Goal: Task Accomplishment & Management: Manage account settings

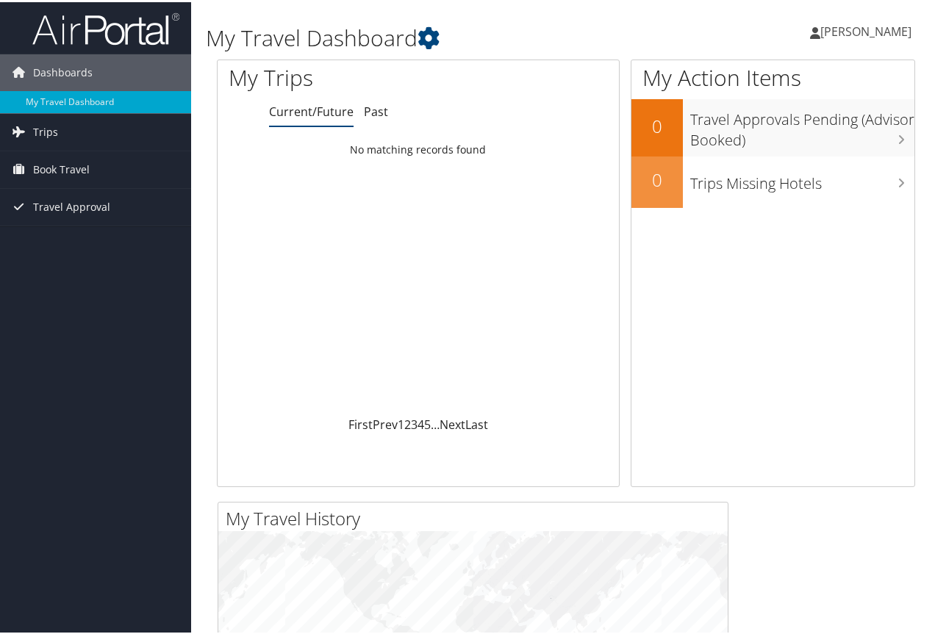
click at [871, 29] on span "[PERSON_NAME]" at bounding box center [865, 29] width 91 height 16
click at [762, 134] on link "View Travel Profile" at bounding box center [826, 130] width 164 height 25
click at [838, 26] on span "[PERSON_NAME]" at bounding box center [865, 29] width 91 height 16
click at [69, 169] on span "Book Travel" at bounding box center [61, 167] width 57 height 37
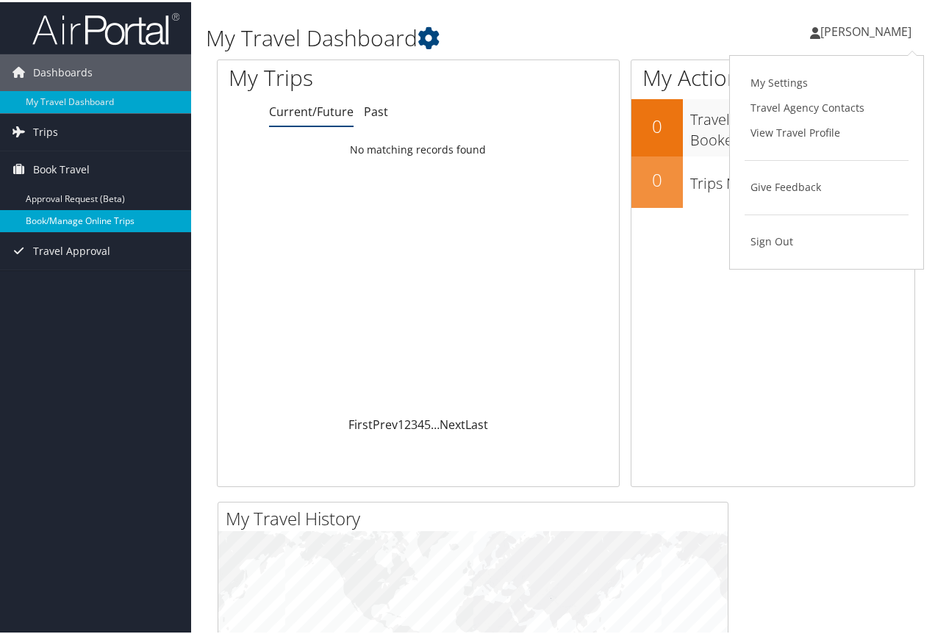
click at [91, 216] on link "Book/Manage Online Trips" at bounding box center [95, 219] width 191 height 22
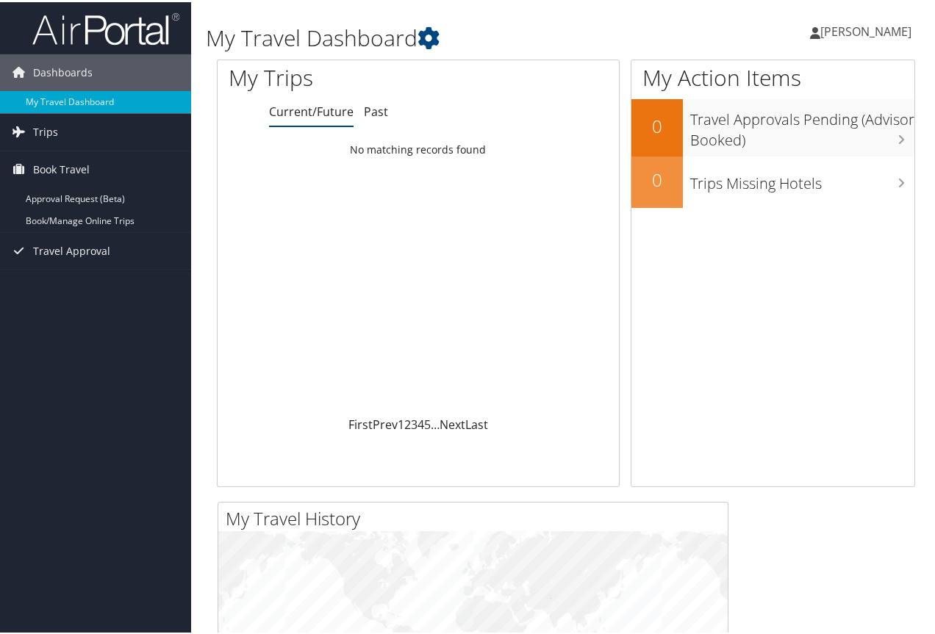
click at [848, 29] on span "[PERSON_NAME]" at bounding box center [865, 29] width 91 height 16
click at [804, 124] on link "View Travel Profile" at bounding box center [826, 130] width 164 height 25
click at [841, 23] on span "[PERSON_NAME]" at bounding box center [865, 29] width 91 height 16
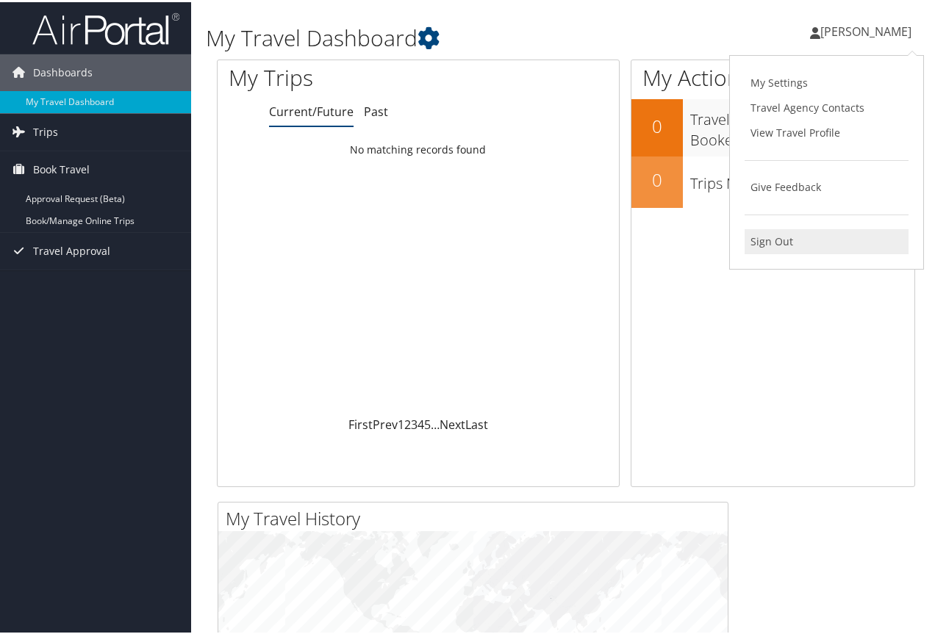
click at [767, 245] on link "Sign Out" at bounding box center [826, 239] width 164 height 25
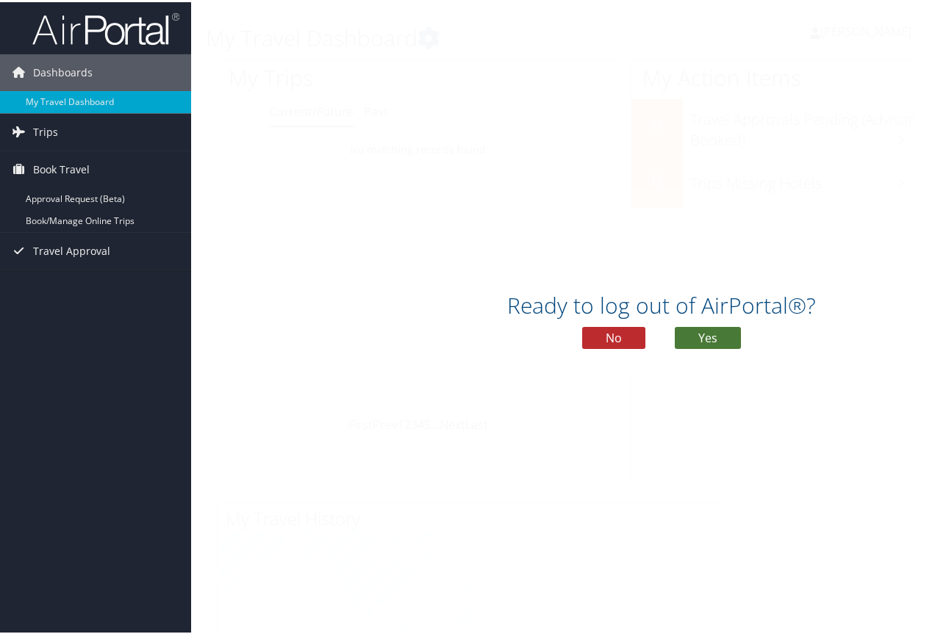
click at [732, 331] on button "Yes" at bounding box center [708, 336] width 66 height 22
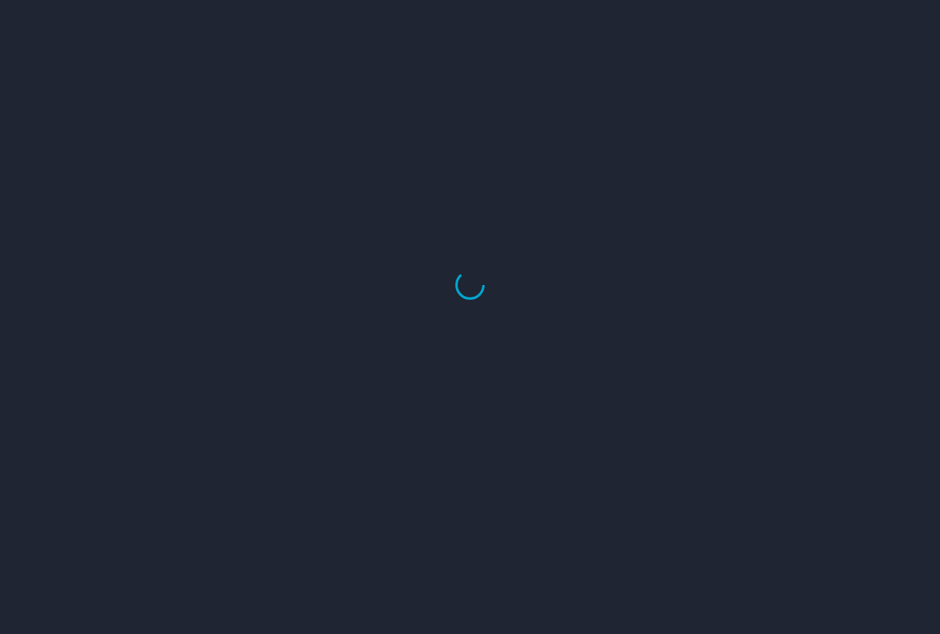
select select "US"
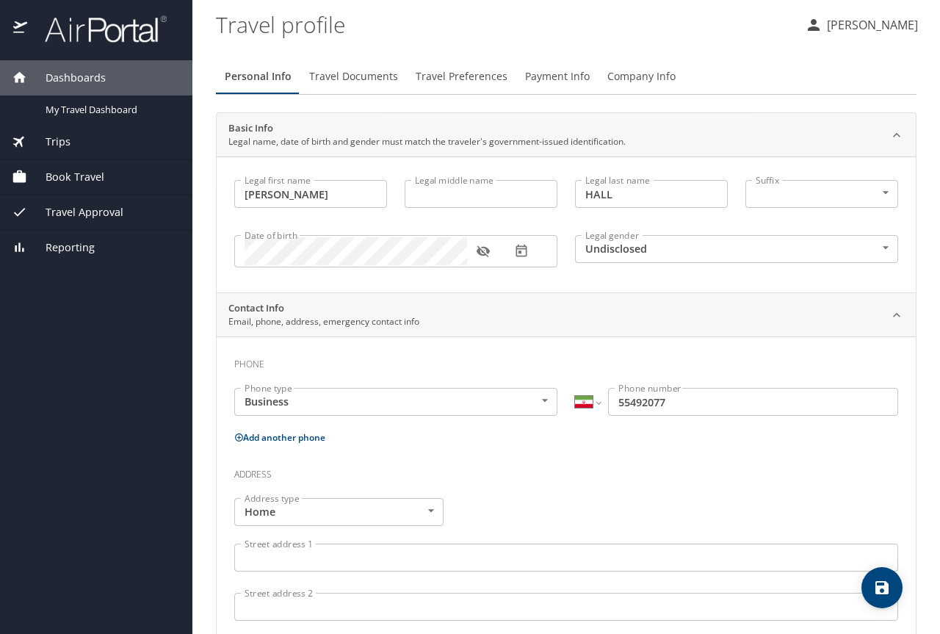
select select "US"
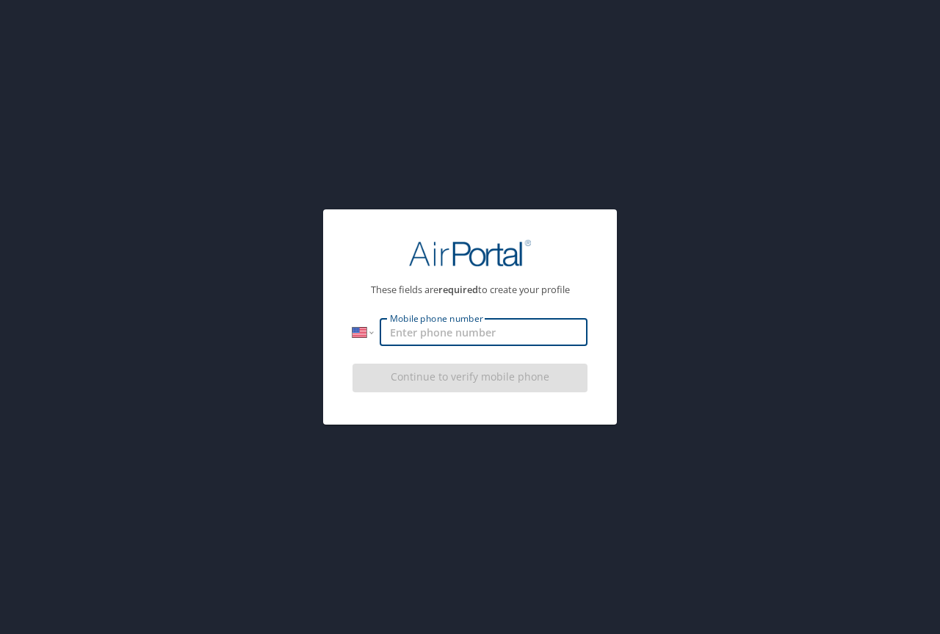
click at [534, 328] on input "Mobile phone number" at bounding box center [484, 332] width 208 height 28
click at [528, 331] on input "(985) 320-6419" at bounding box center [484, 332] width 208 height 28
type input "(985) 320-6419"
click at [518, 293] on p "These fields are required to create your profile" at bounding box center [470, 290] width 235 height 10
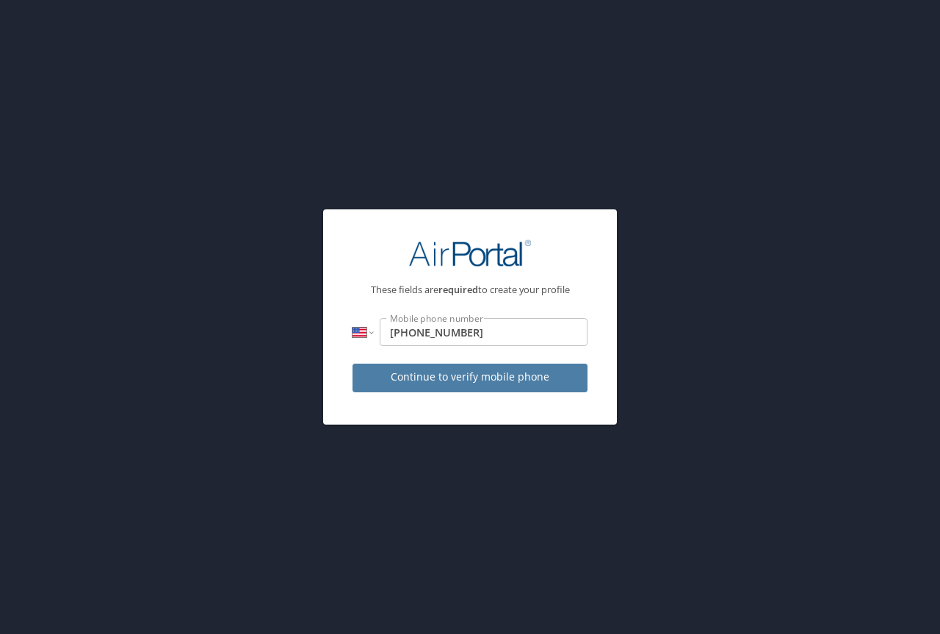
click at [536, 385] on span "Continue to verify mobile phone" at bounding box center [470, 377] width 212 height 18
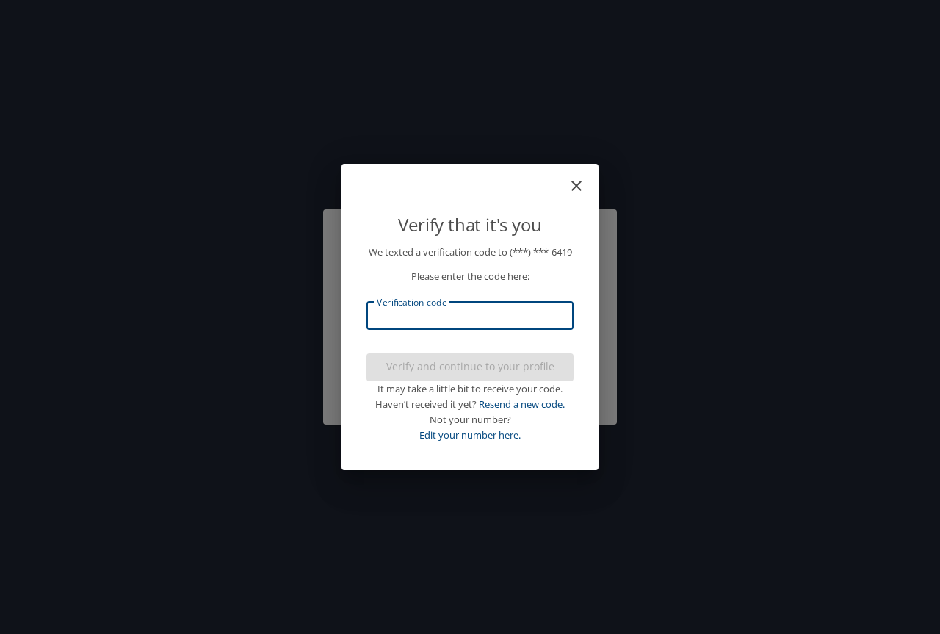
click at [441, 328] on input "Verification code" at bounding box center [470, 316] width 207 height 28
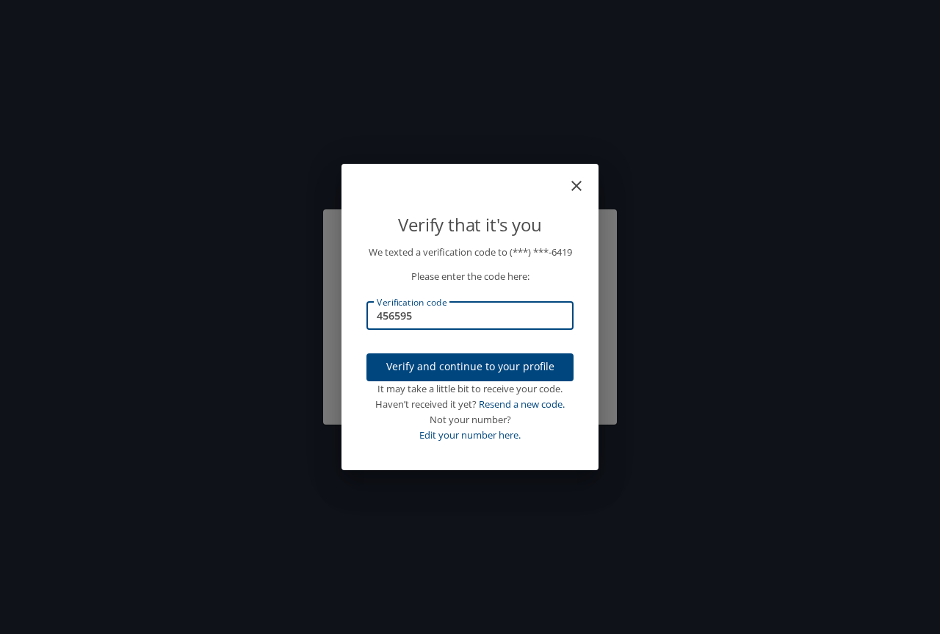
type input "456595"
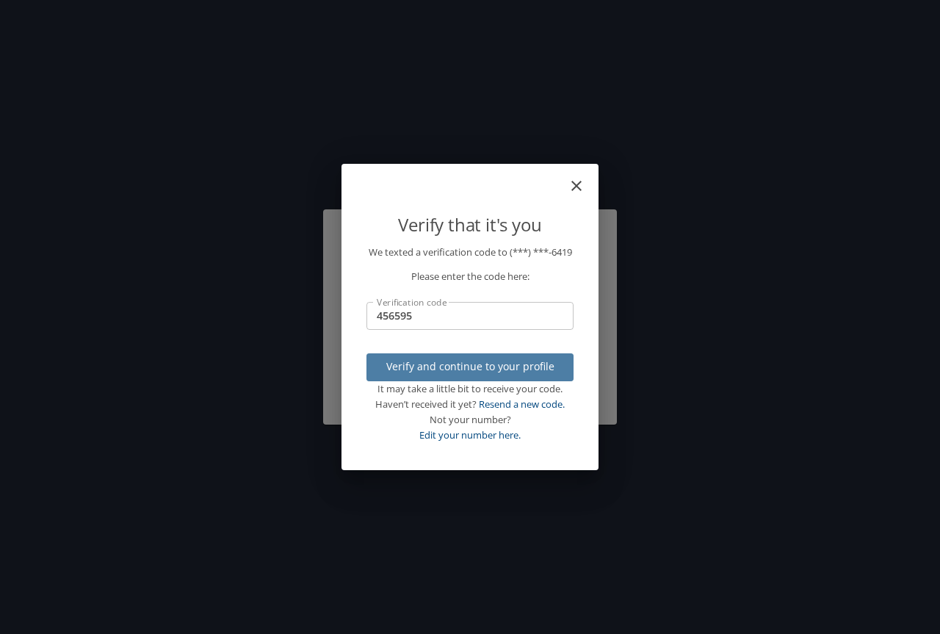
click at [495, 372] on span "Verify and continue to your profile" at bounding box center [470, 367] width 184 height 18
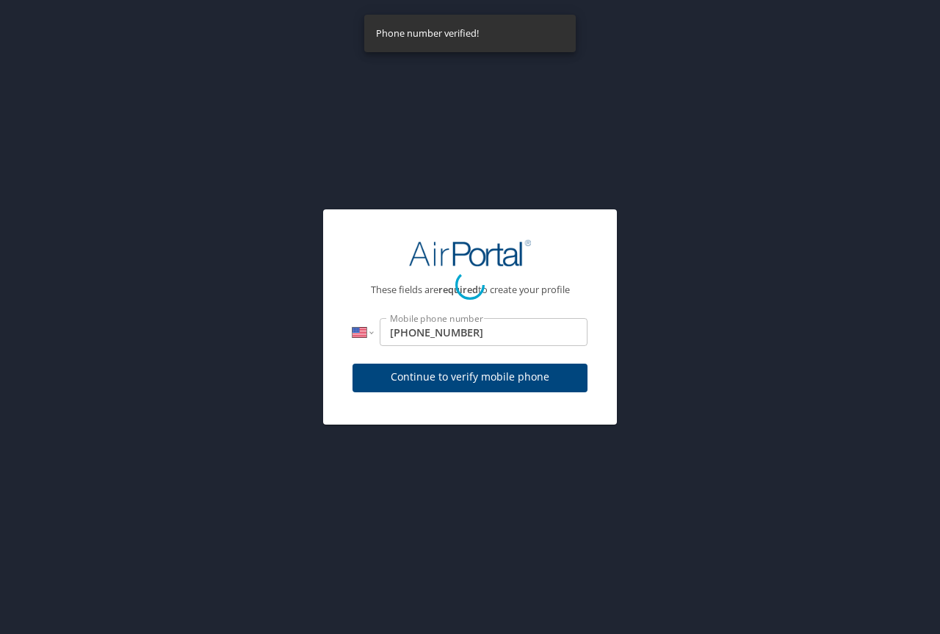
select select "US"
select select "IR"
select select "US"
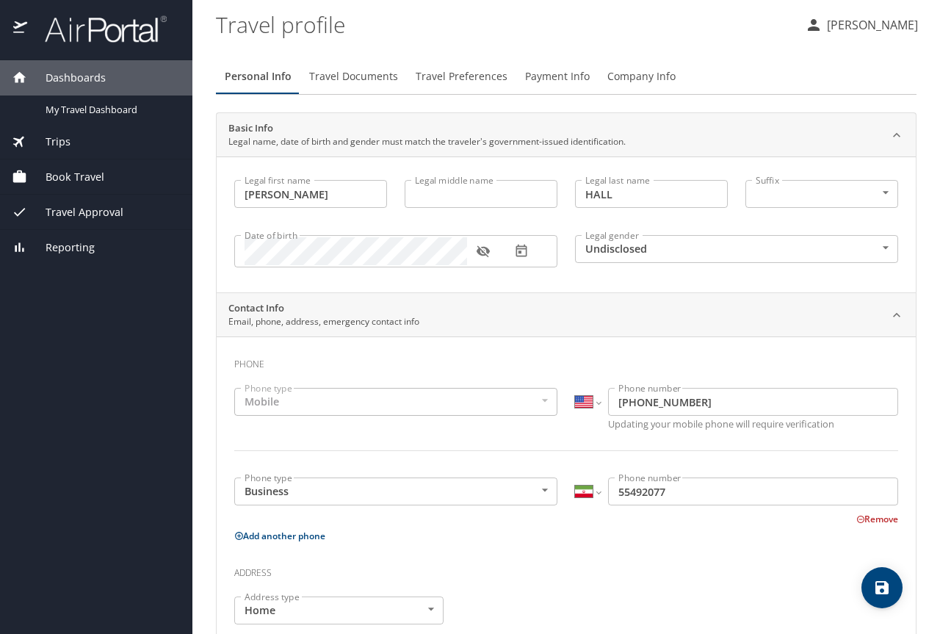
click at [481, 252] on icon "button" at bounding box center [483, 251] width 15 height 15
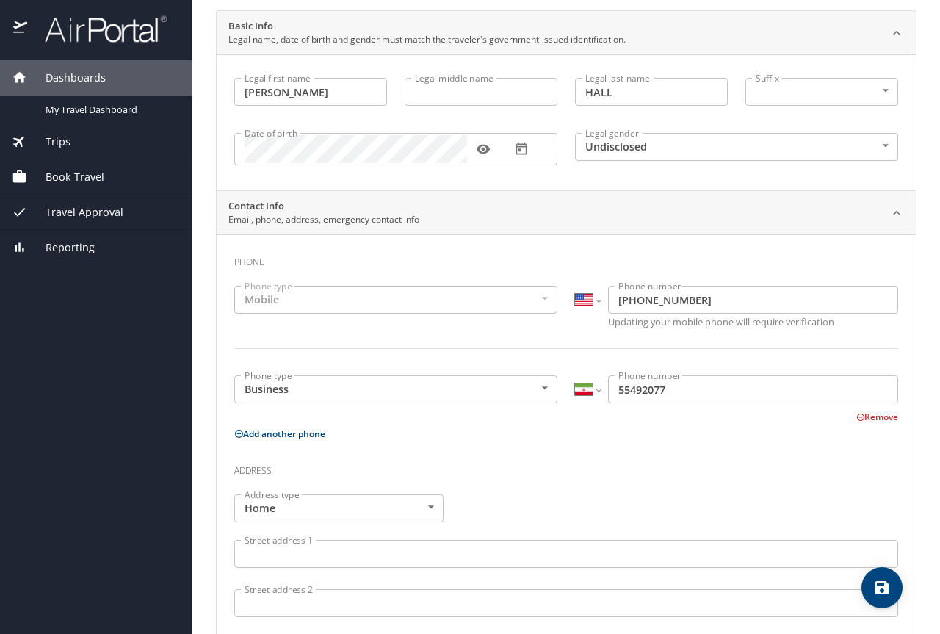
scroll to position [220, 0]
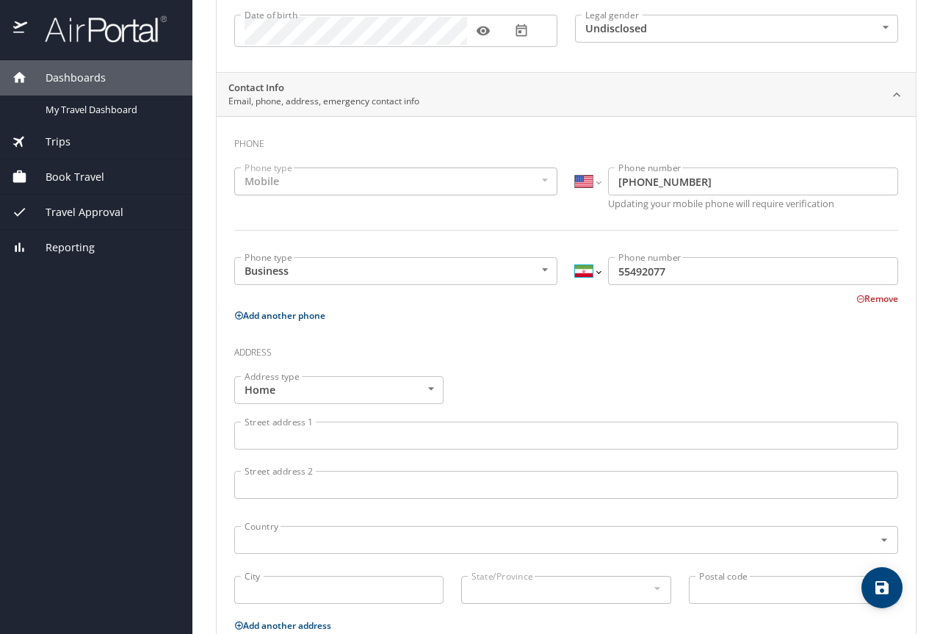
click at [594, 272] on select "International Afghanistan Åland Islands Albania Algeria American Samoa Andorra …" at bounding box center [587, 271] width 25 height 28
select select "US"
click at [575, 257] on select "International Afghanistan Åland Islands Albania Algeria American Samoa Andorra …" at bounding box center [587, 271] width 25 height 28
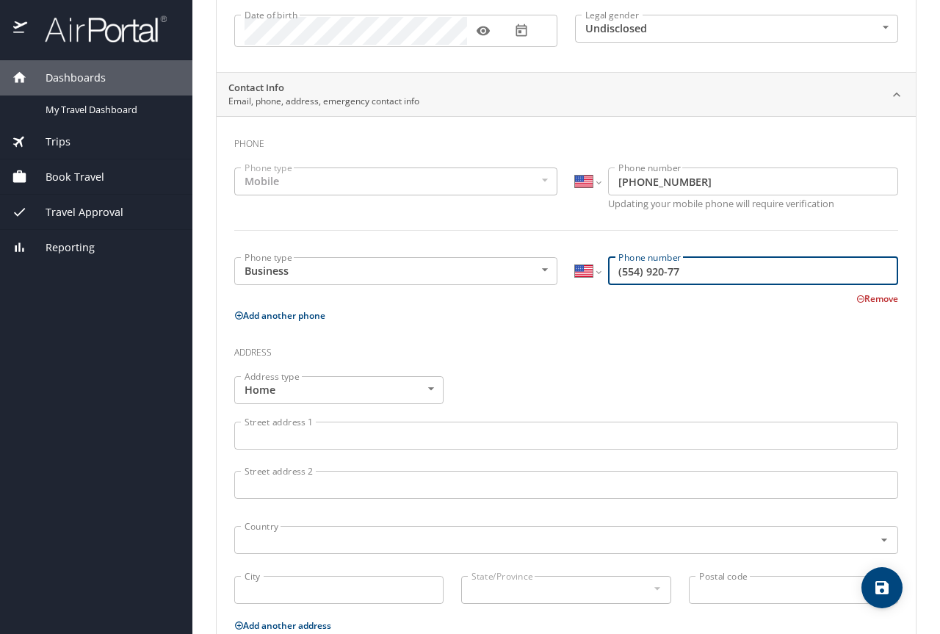
click at [683, 270] on input "(554) 920-77" at bounding box center [753, 271] width 290 height 28
type input "5"
type input "[PHONE_NUMBER]"
click at [575, 334] on div "Phone Phone type Mobile Mobile Phone type International Afghanistan Åland Islan…" at bounding box center [566, 452] width 664 height 649
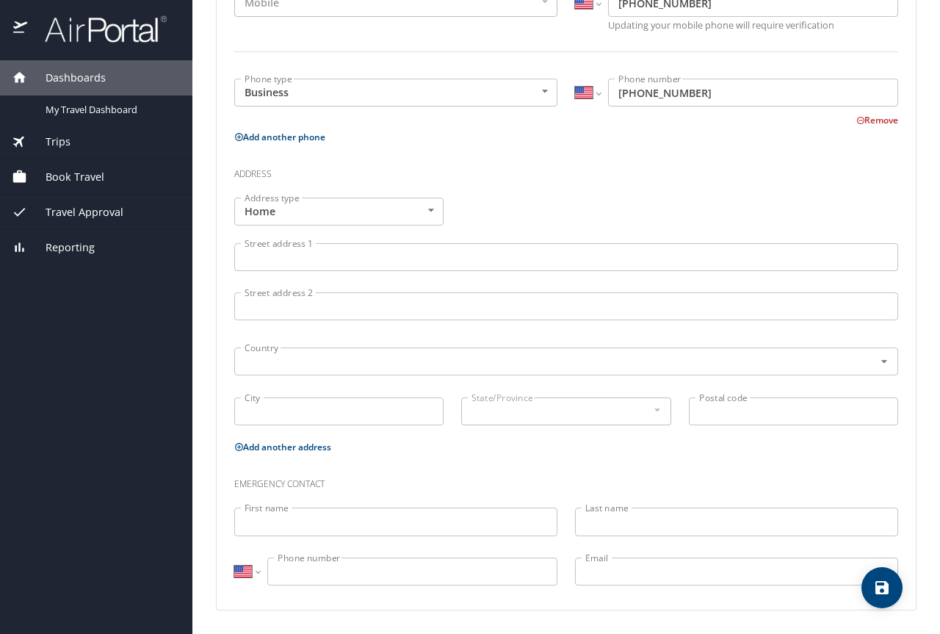
scroll to position [0, 0]
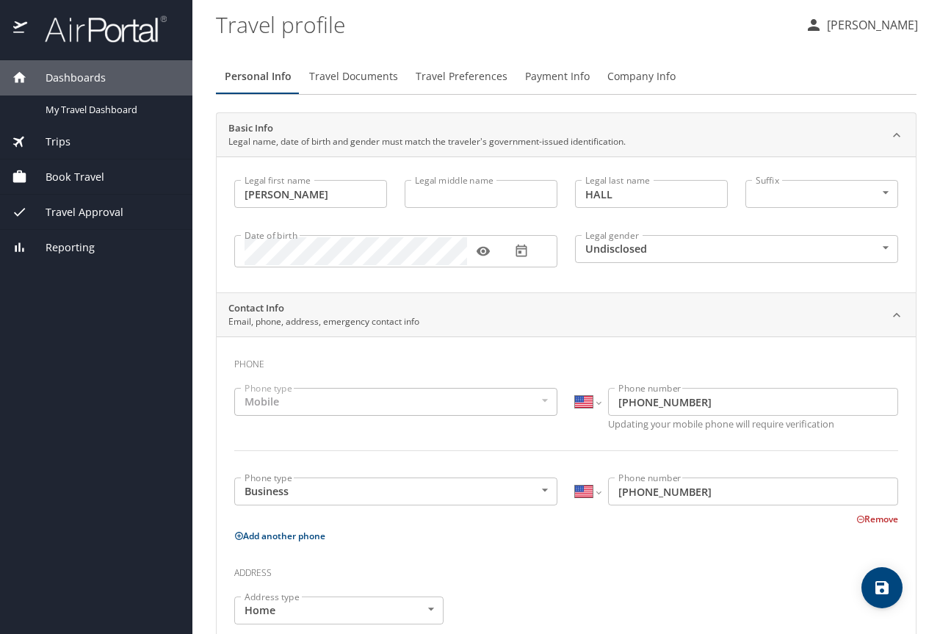
click at [378, 82] on span "Travel Documents" at bounding box center [353, 77] width 89 height 18
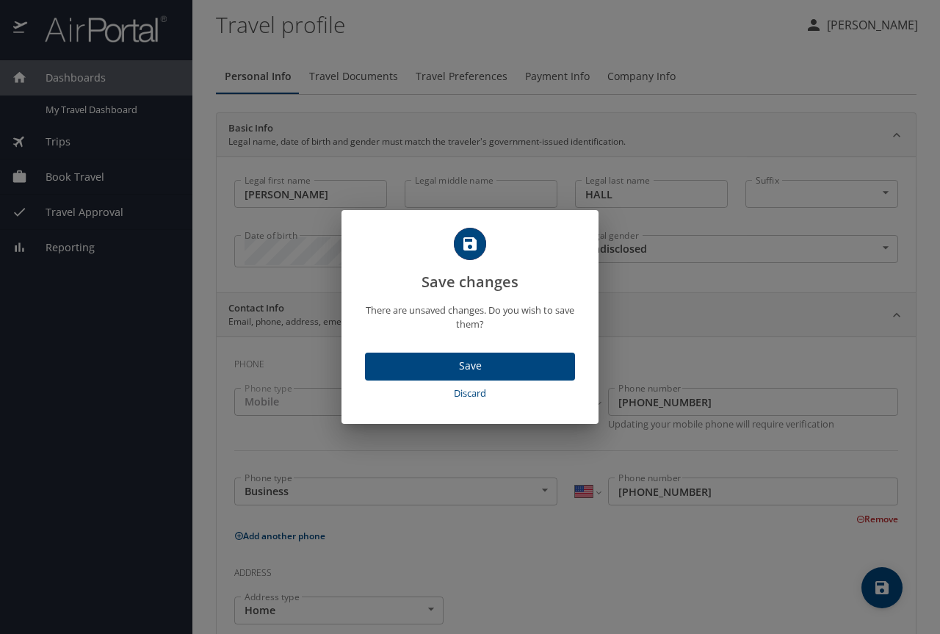
click at [514, 363] on span "Save" at bounding box center [470, 366] width 187 height 18
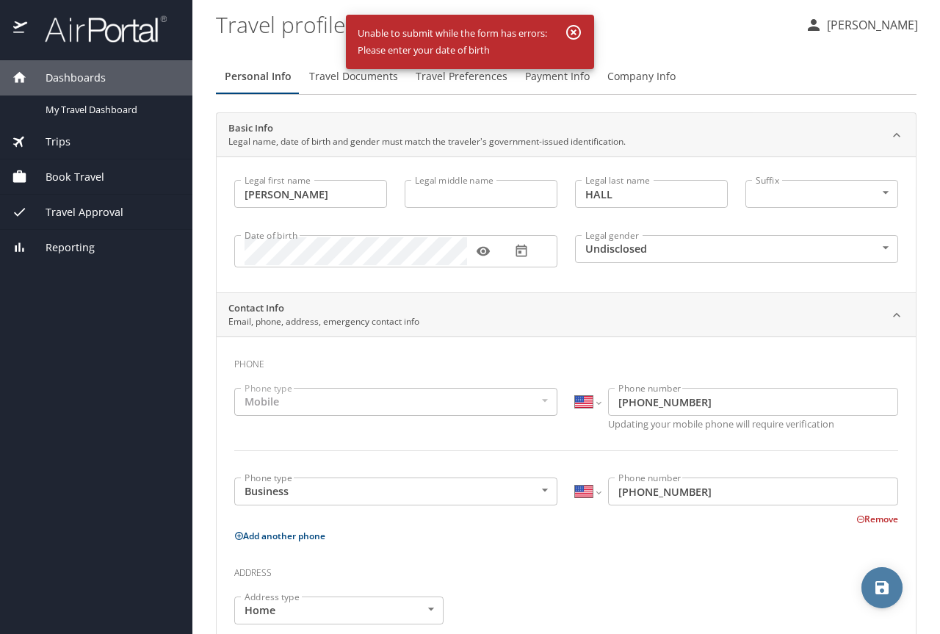
click at [880, 591] on icon "save" at bounding box center [882, 587] width 13 height 13
select select "US"
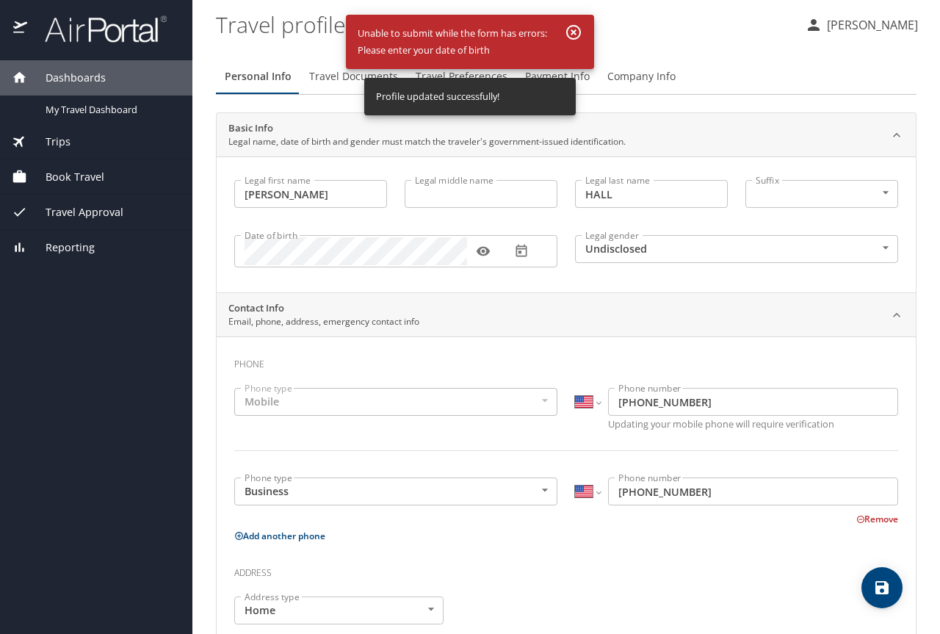
select select "US"
click at [334, 76] on span "Travel Documents" at bounding box center [353, 77] width 89 height 18
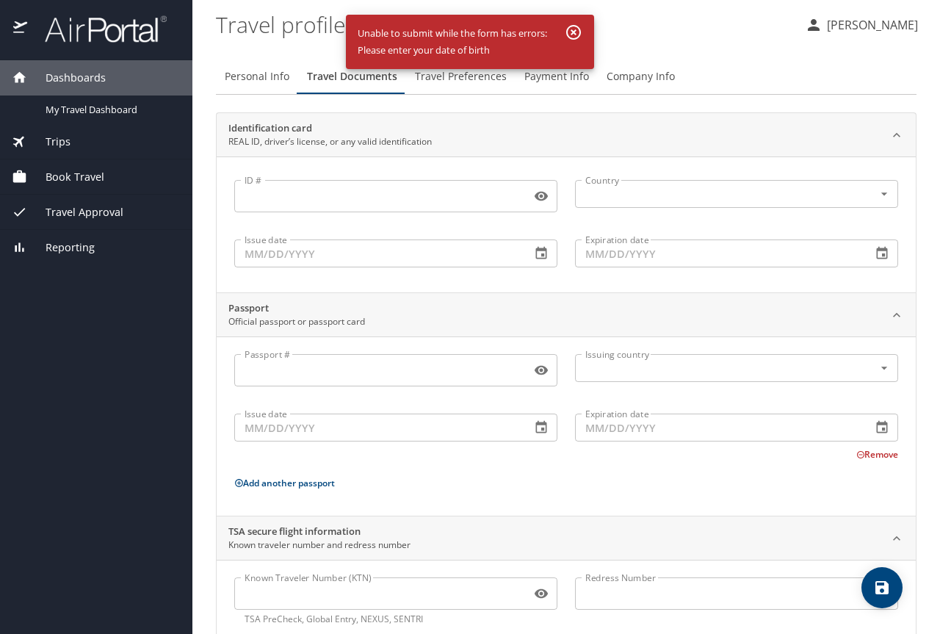
click at [466, 82] on span "Travel Preferences" at bounding box center [461, 77] width 92 height 18
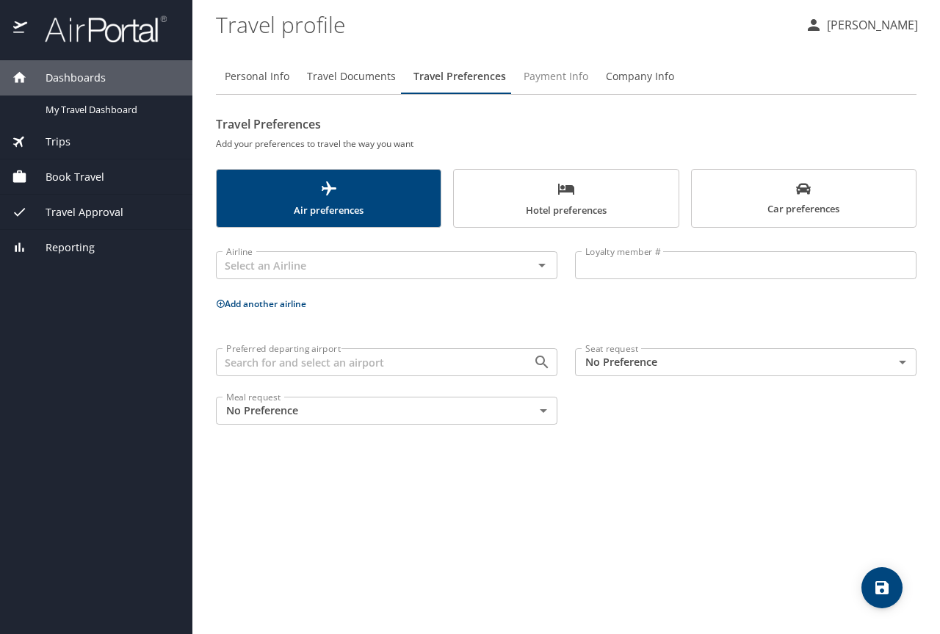
click at [539, 68] on span "Payment Info" at bounding box center [556, 77] width 65 height 18
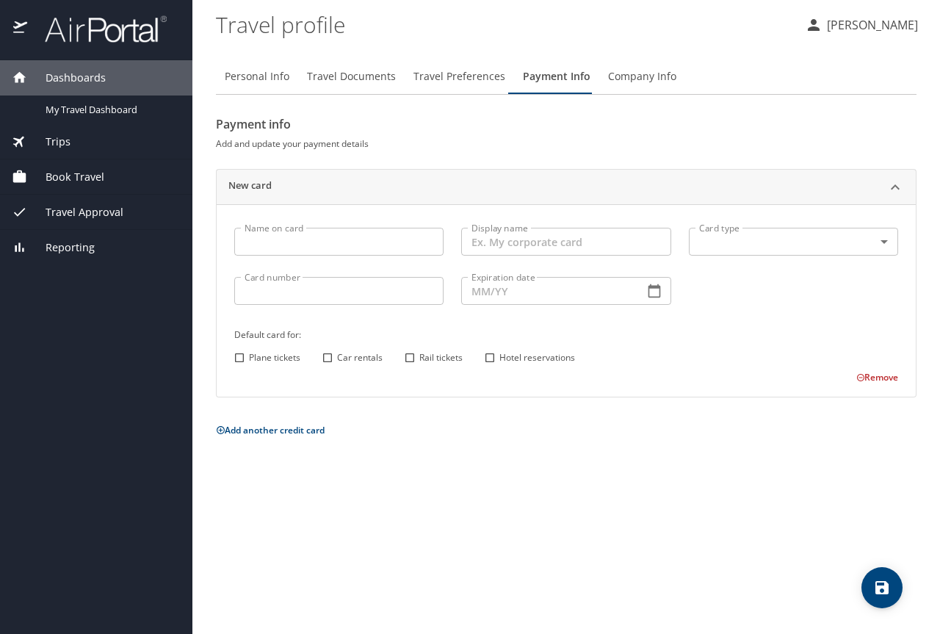
click at [317, 243] on input "Name on card" at bounding box center [338, 242] width 209 height 28
type input "[PERSON_NAME]"
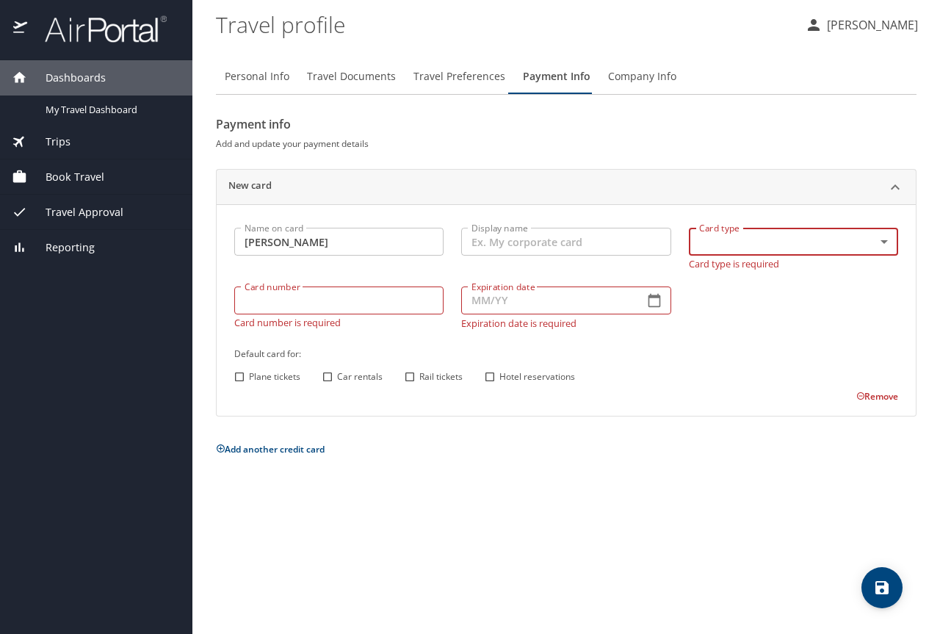
click at [885, 243] on body "Dashboards My Travel Dashboard Trips Current / Future Trips Past Trips Trips Mi…" at bounding box center [470, 317] width 940 height 634
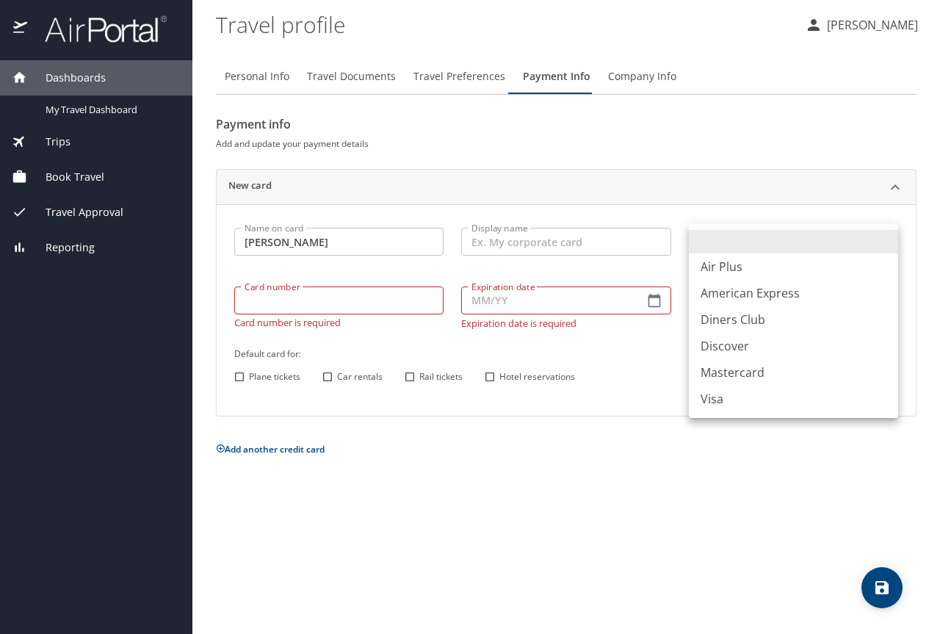
click at [747, 395] on li "Visa" at bounding box center [793, 399] width 209 height 26
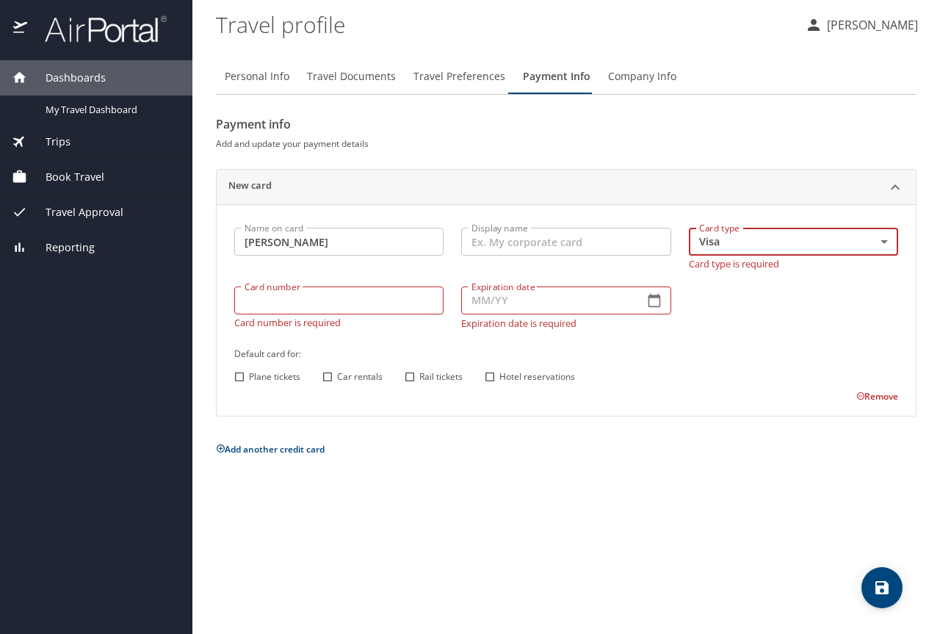
type input "VI"
click at [298, 301] on input "Card number" at bounding box center [338, 301] width 209 height 28
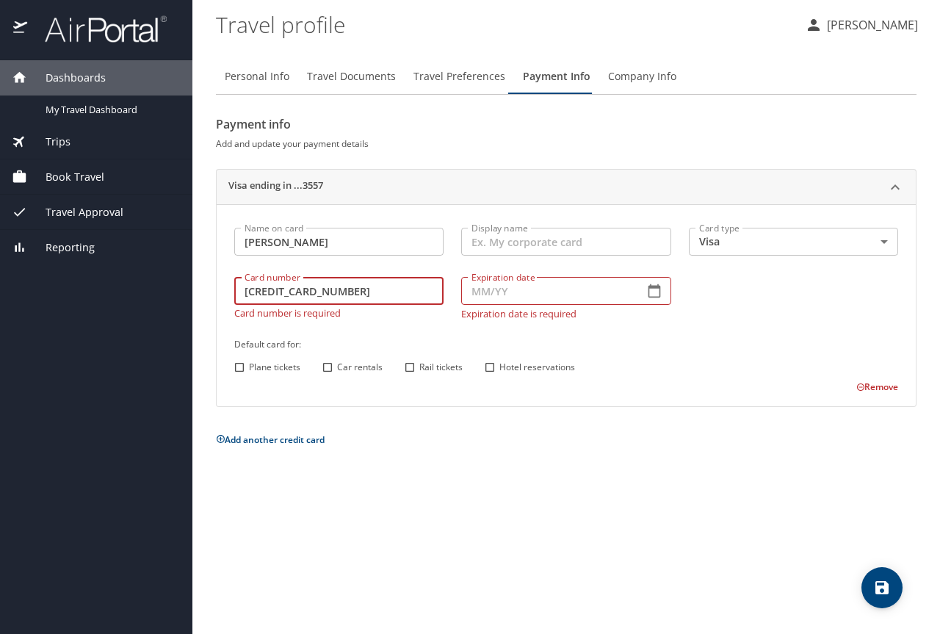
type input "4046440003383557"
click at [518, 285] on input "Expiration date" at bounding box center [546, 291] width 170 height 28
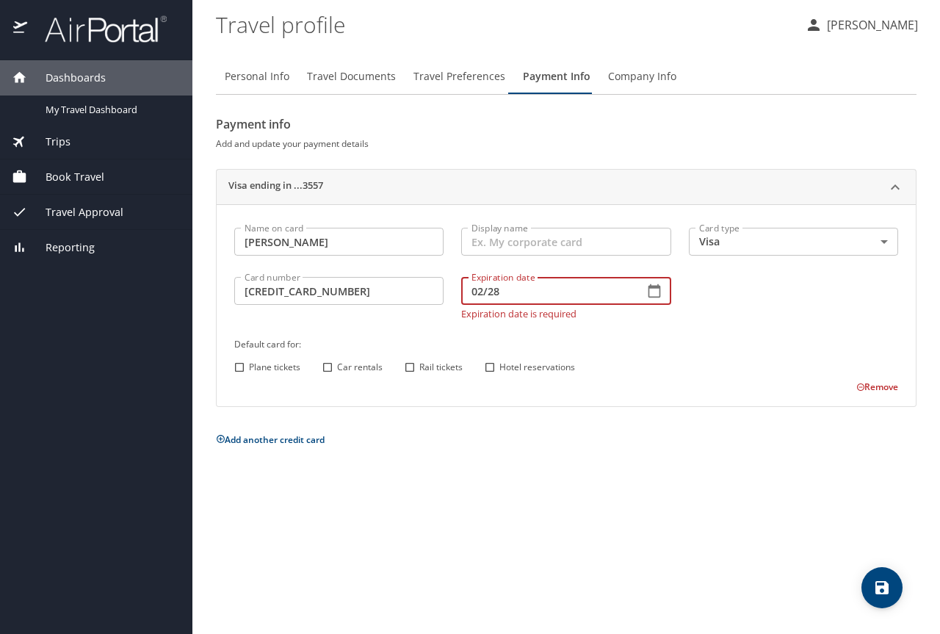
type input "02/28"
click at [661, 326] on div "Name on card Michelle Hall Name on card Display name Display name Card type Vis…" at bounding box center [567, 307] width 682 height 176
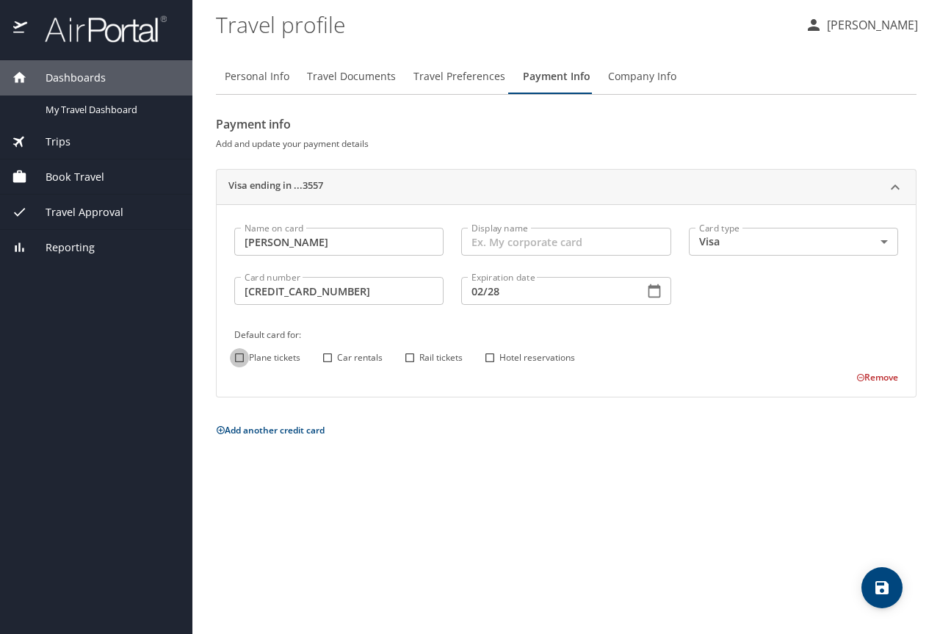
click at [237, 355] on input "Plane tickets" at bounding box center [239, 357] width 19 height 19
checkbox input "true"
click at [877, 589] on icon "save" at bounding box center [882, 587] width 13 height 13
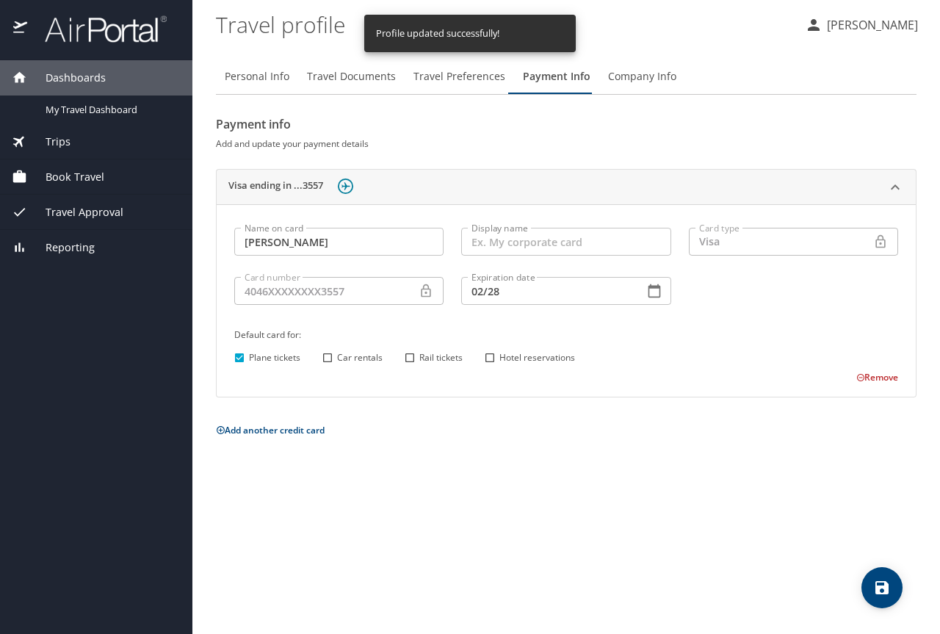
click at [633, 76] on span "Company Info" at bounding box center [642, 77] width 68 height 18
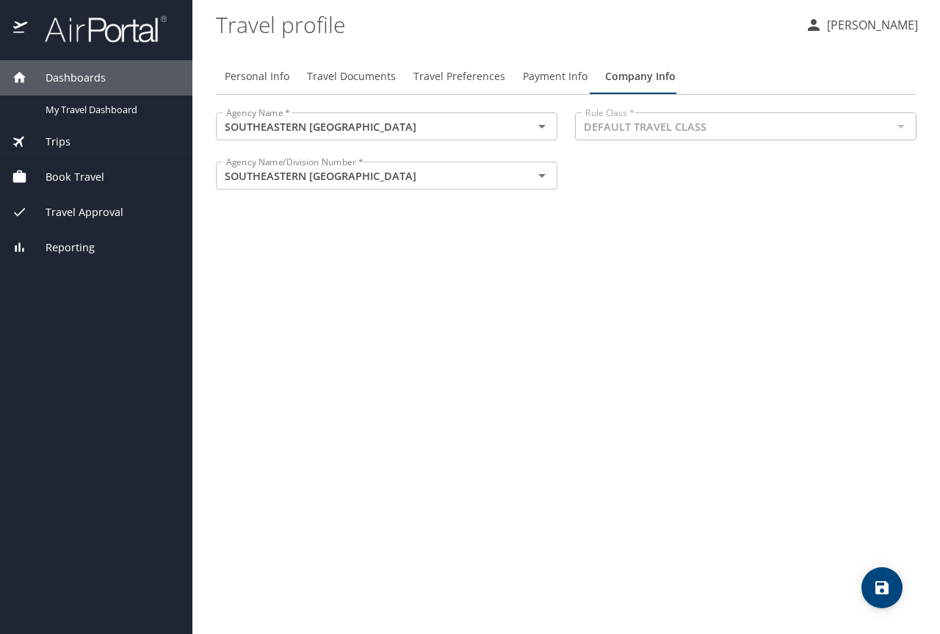
click at [269, 76] on span "Personal Info" at bounding box center [257, 77] width 65 height 18
select select "US"
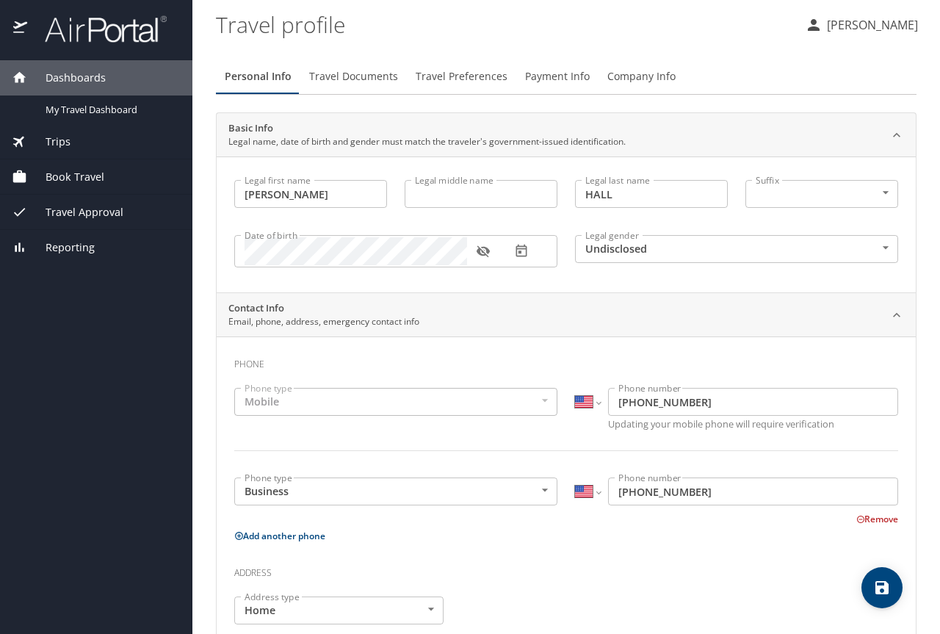
click at [867, 21] on p "[PERSON_NAME]" at bounding box center [871, 25] width 96 height 18
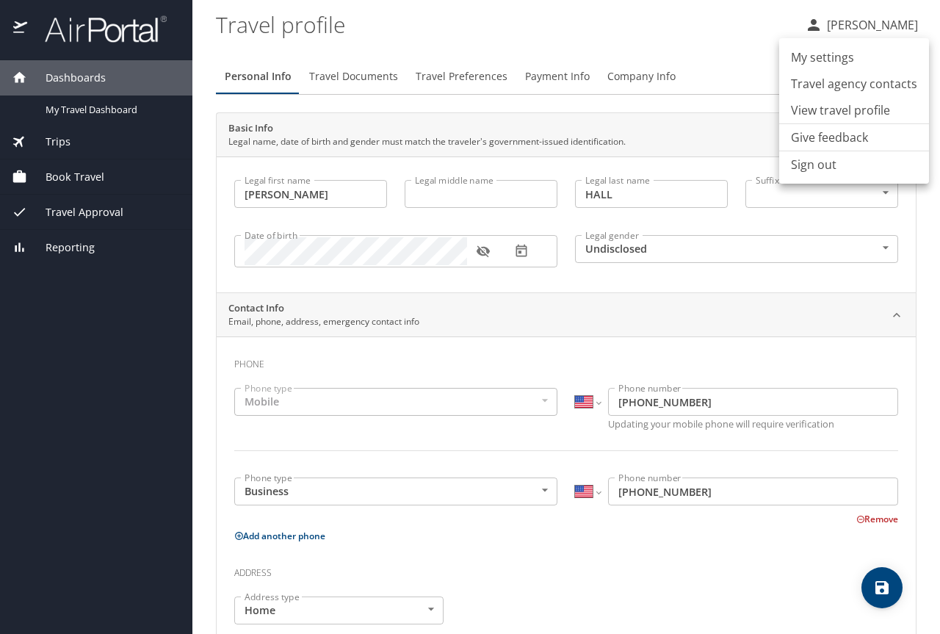
click at [695, 33] on div at bounding box center [470, 317] width 940 height 634
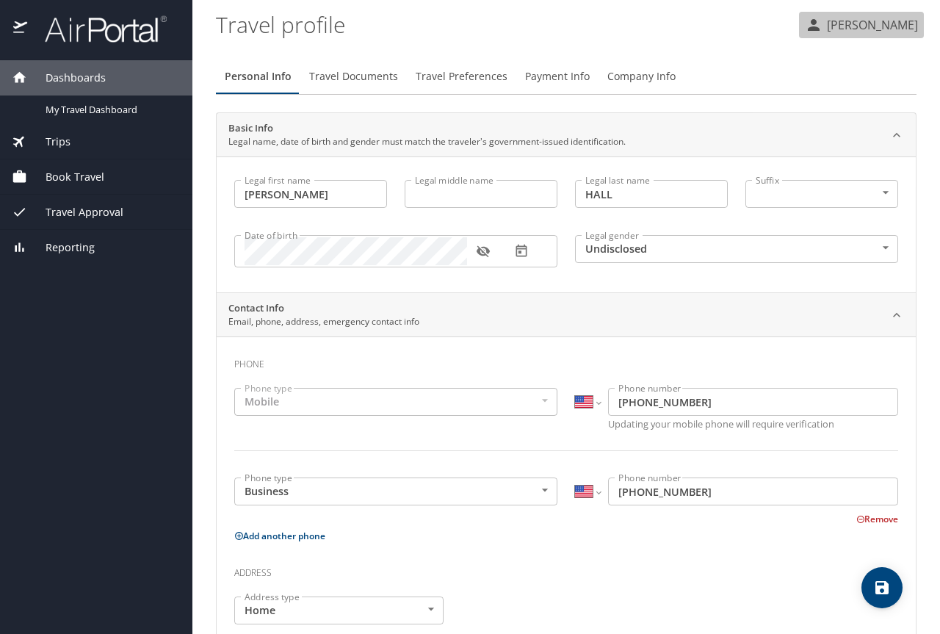
click at [888, 22] on p "[PERSON_NAME]" at bounding box center [871, 25] width 96 height 18
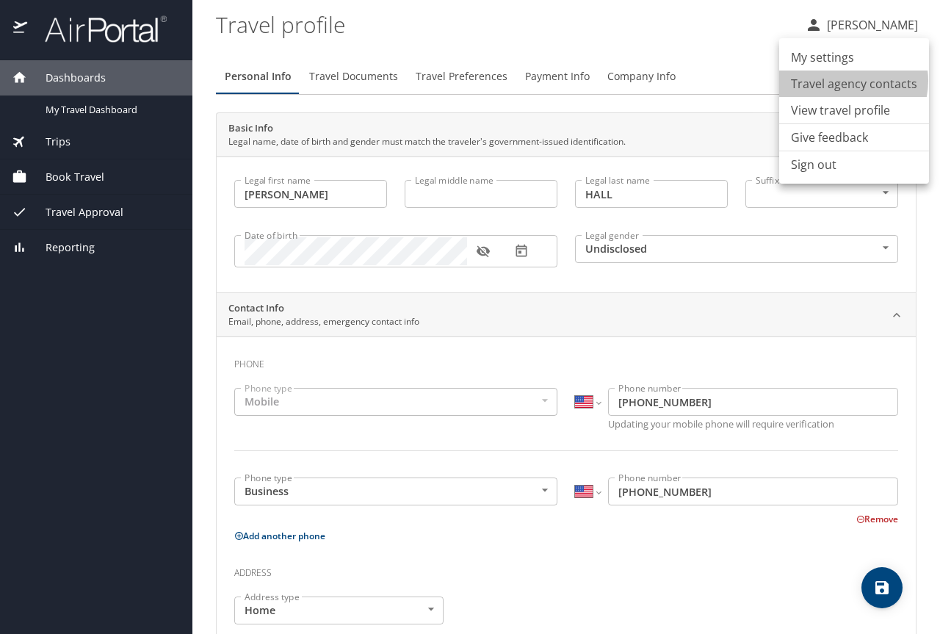
click at [845, 81] on li "Travel agency contacts" at bounding box center [855, 84] width 150 height 26
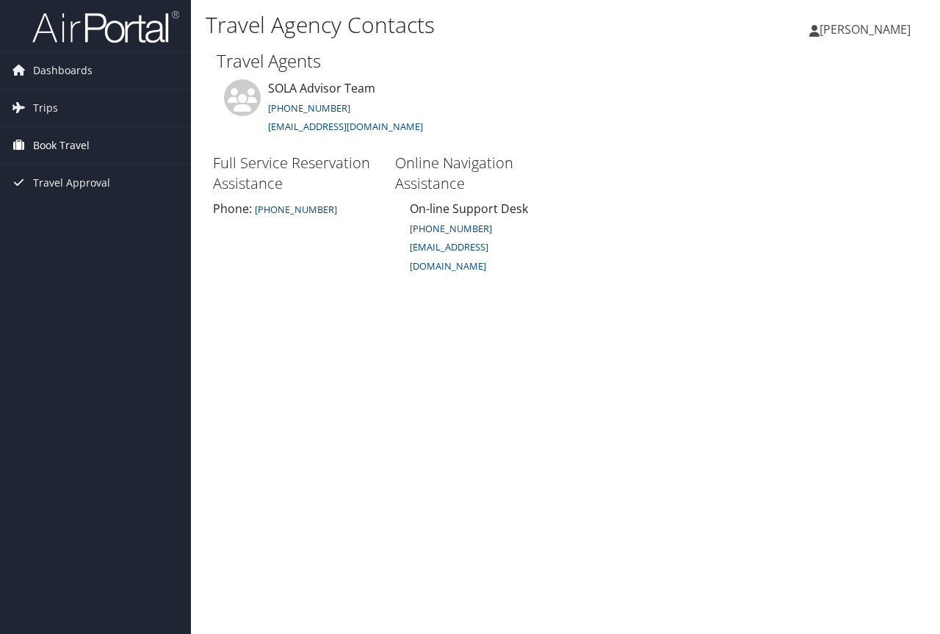
click at [61, 148] on span "Book Travel" at bounding box center [61, 145] width 57 height 37
click at [80, 227] on span "Travel Approval" at bounding box center [71, 227] width 77 height 37
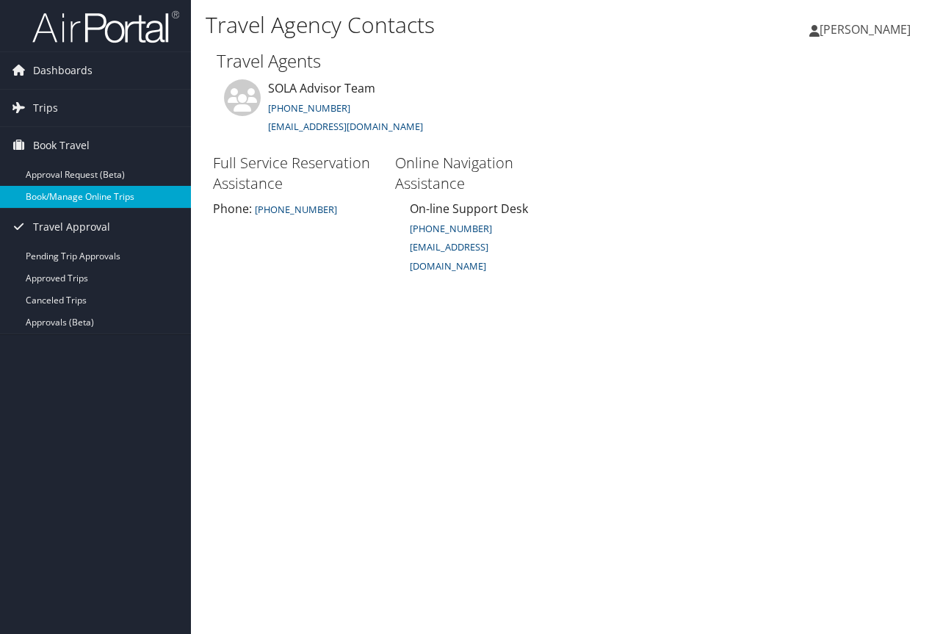
click at [102, 198] on link "Book/Manage Online Trips" at bounding box center [95, 197] width 191 height 22
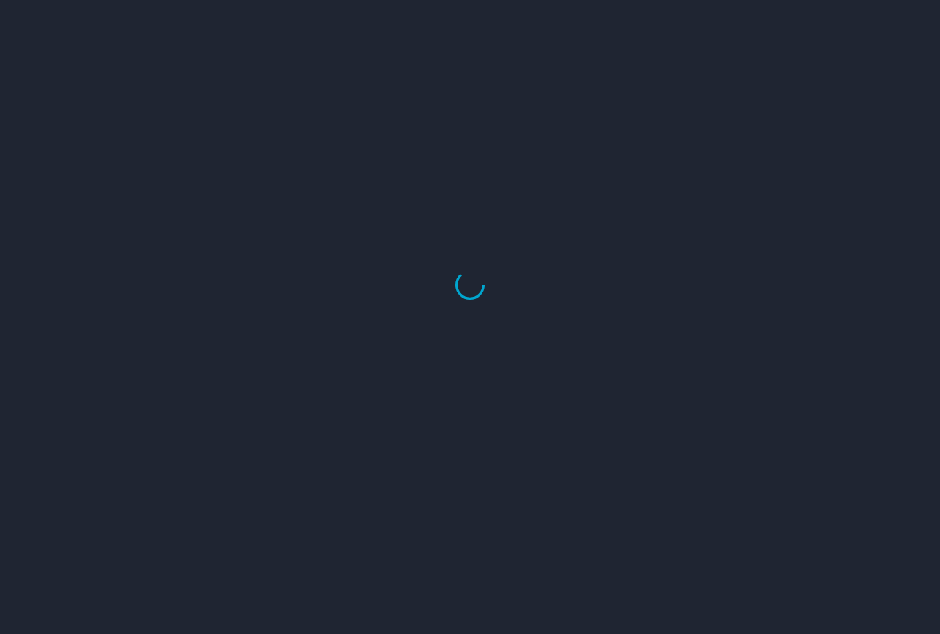
select select "US"
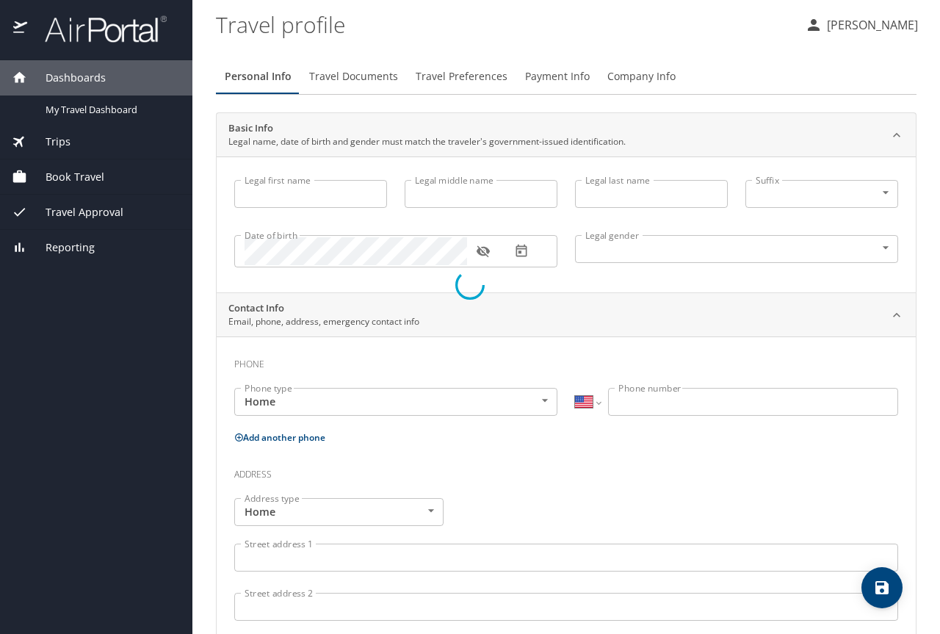
type input "[PERSON_NAME]"
type input "HALL"
type input "Undisclosed"
select select "US"
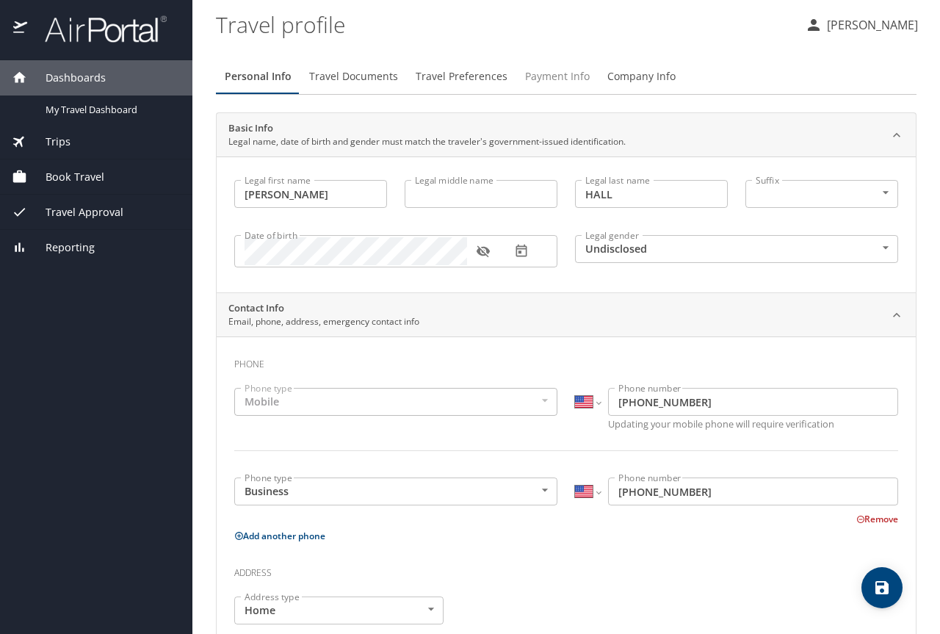
click at [565, 80] on span "Payment Info" at bounding box center [557, 77] width 65 height 18
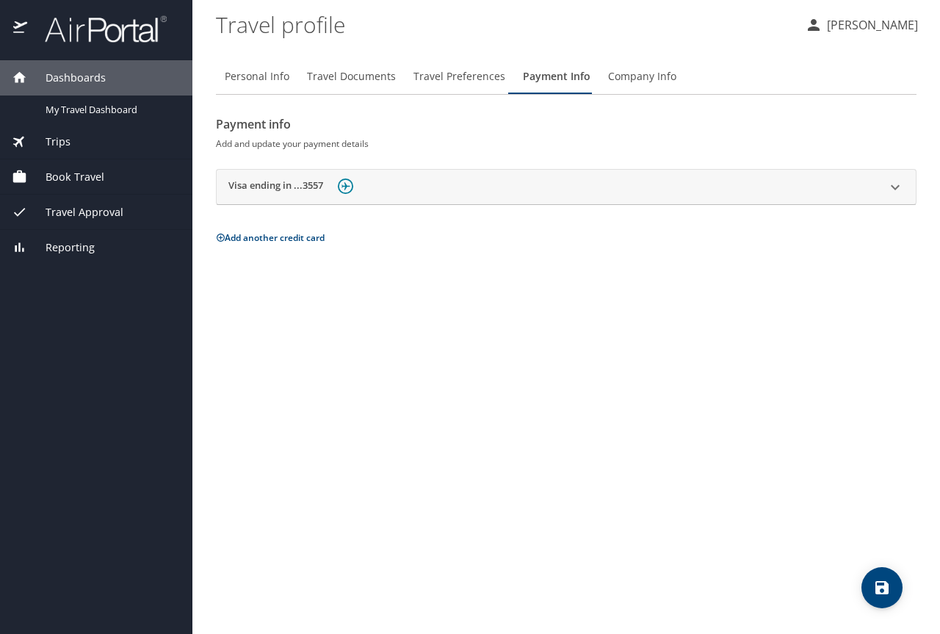
click at [351, 183] on img at bounding box center [345, 186] width 15 height 15
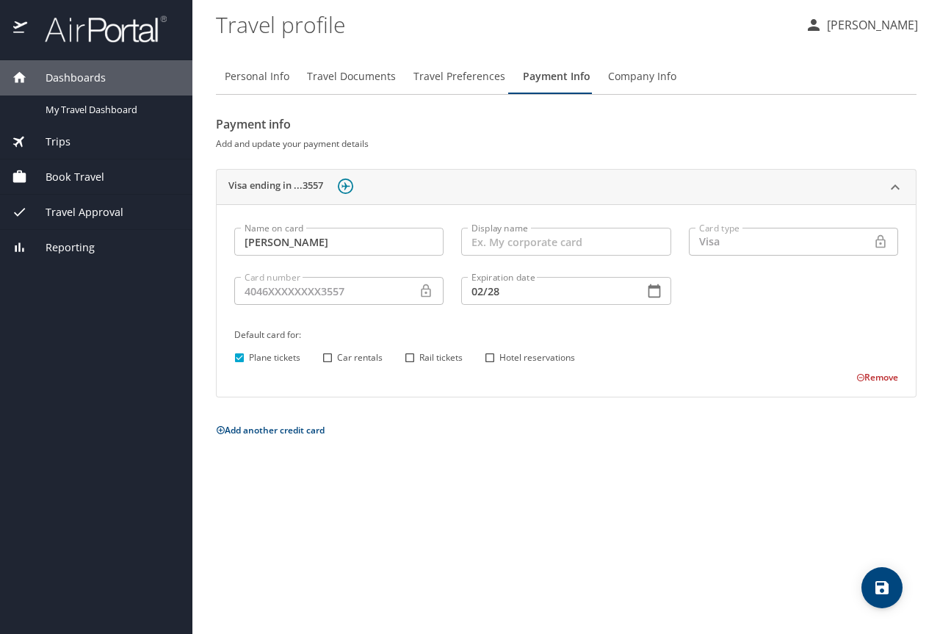
click at [436, 292] on div "4046XXXXXXXX3557 Card number" at bounding box center [338, 291] width 209 height 28
click at [425, 291] on icon at bounding box center [426, 291] width 15 height 15
click at [872, 19] on p "[PERSON_NAME]" at bounding box center [871, 25] width 96 height 18
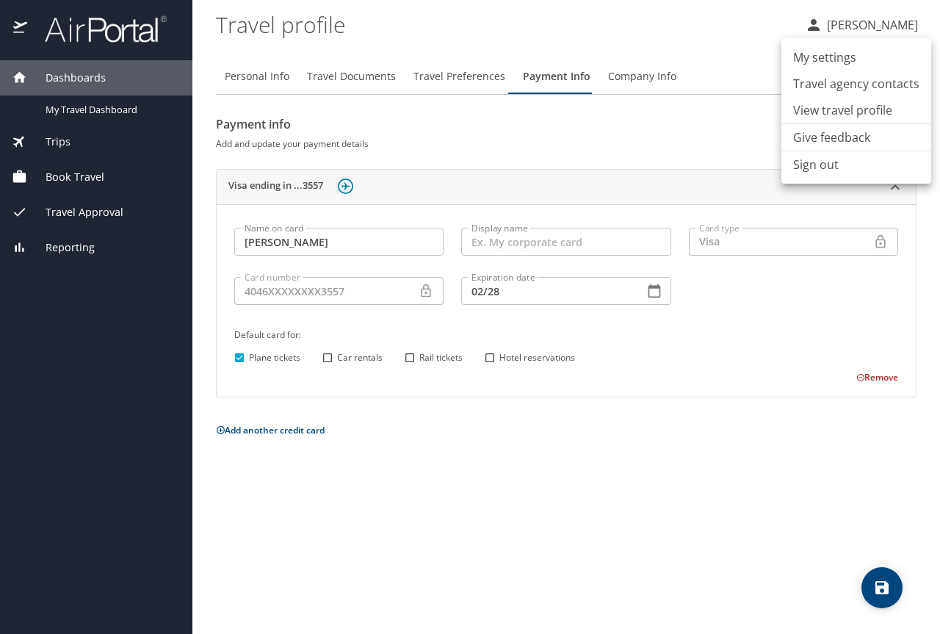
click at [615, 12] on div at bounding box center [470, 317] width 940 height 634
